Goal: Task Accomplishment & Management: Use online tool/utility

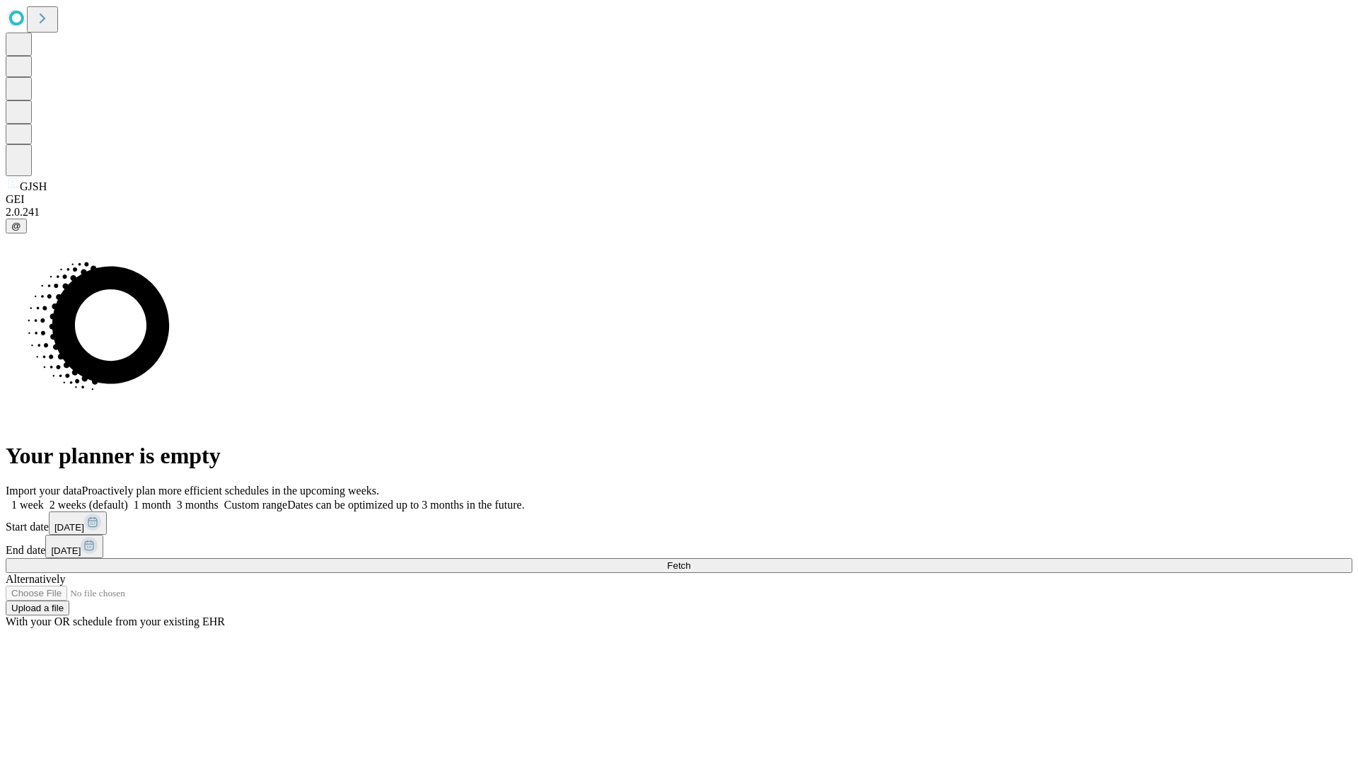
click at [690, 560] on span "Fetch" at bounding box center [678, 565] width 23 height 11
